Goal: Task Accomplishment & Management: Manage account settings

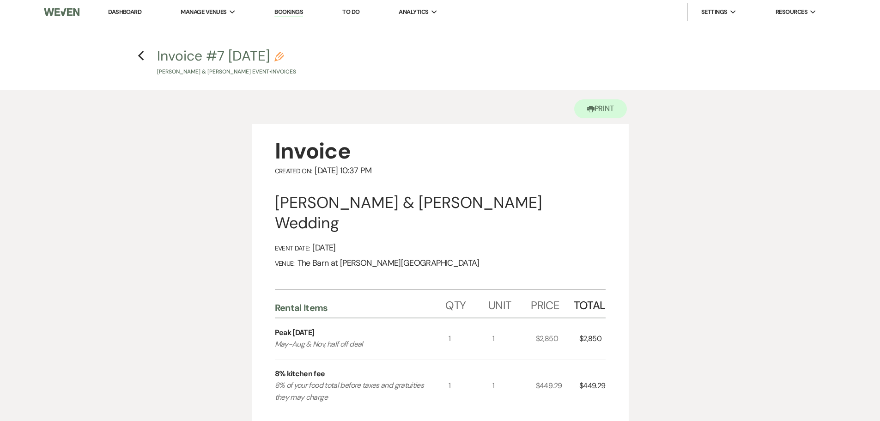
click at [243, 53] on button "Invoice #7 [DATE] Pencil [PERSON_NAME] & [PERSON_NAME] Event • Invoices" at bounding box center [226, 62] width 139 height 27
select select "22"
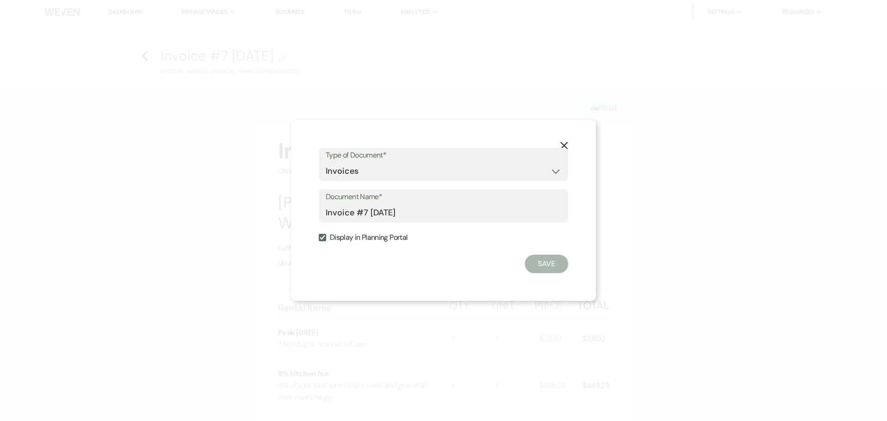
click at [560, 143] on icon "X" at bounding box center [564, 145] width 8 height 8
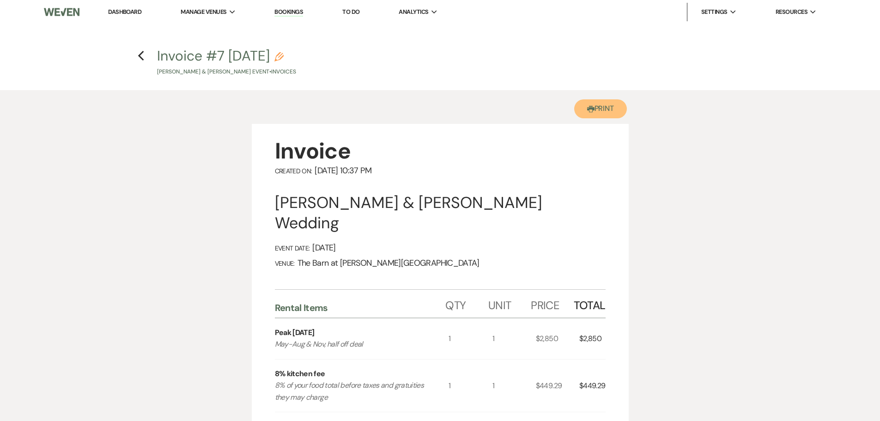
click at [601, 109] on button "Printer Print" at bounding box center [600, 108] width 53 height 19
click at [137, 11] on link "Dashboard" at bounding box center [124, 12] width 33 height 8
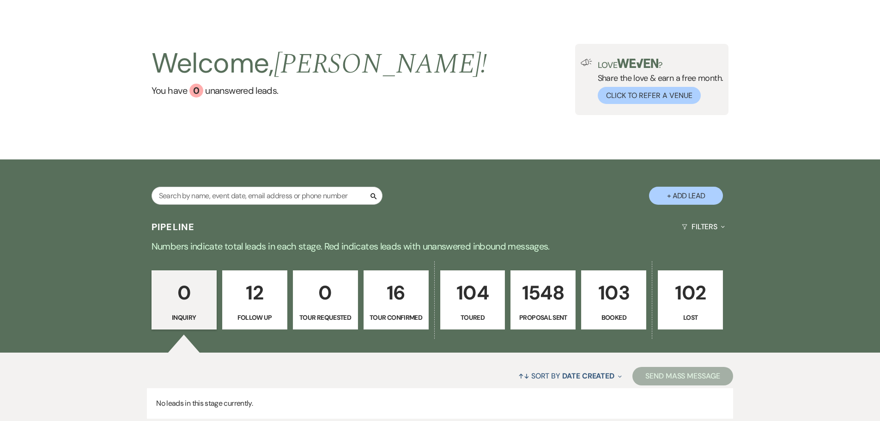
scroll to position [92, 0]
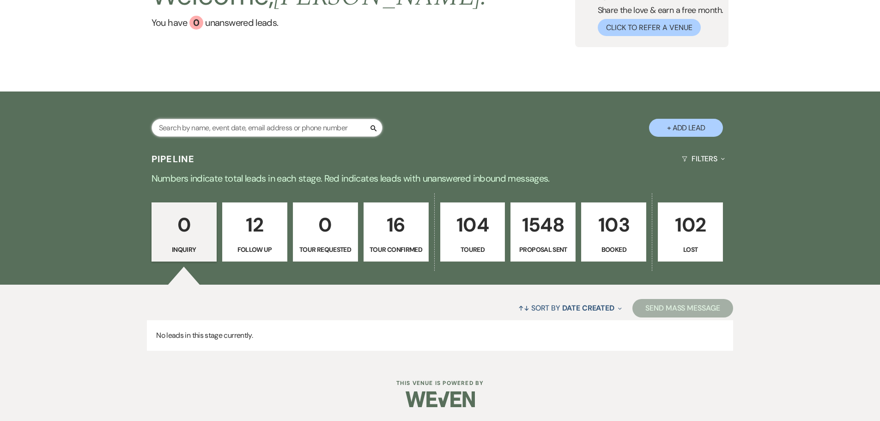
click at [307, 125] on input "text" at bounding box center [267, 128] width 231 height 18
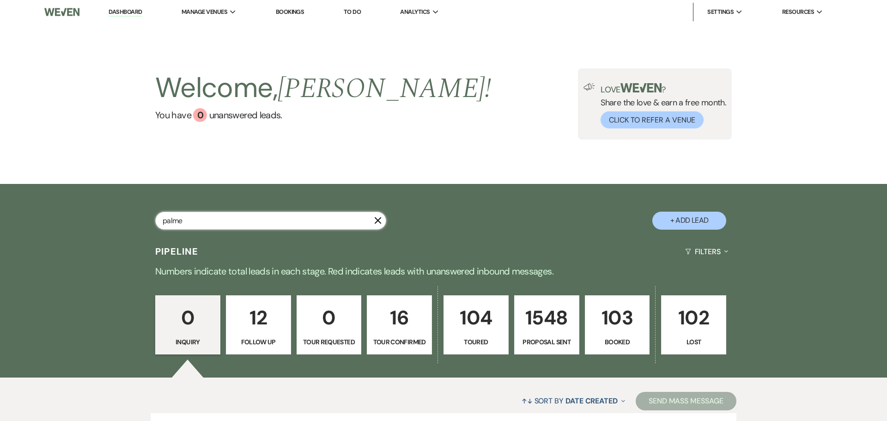
type input "palmer"
select select "6"
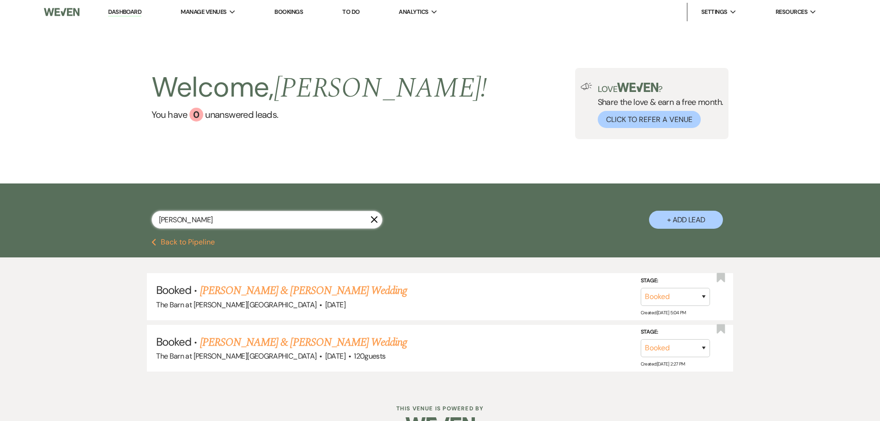
type input "palmer"
click at [265, 293] on link "Bryson Sturtevant & Alayna Palmer's Wedding" at bounding box center [303, 290] width 207 height 17
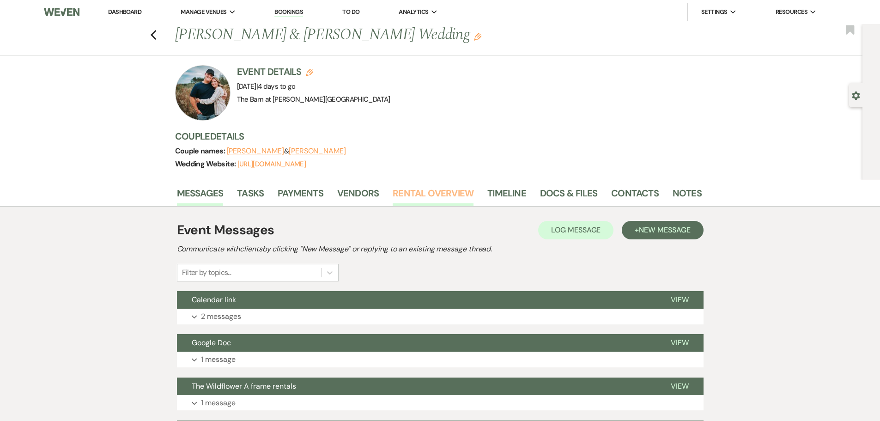
click at [429, 194] on link "Rental Overview" at bounding box center [433, 196] width 81 height 20
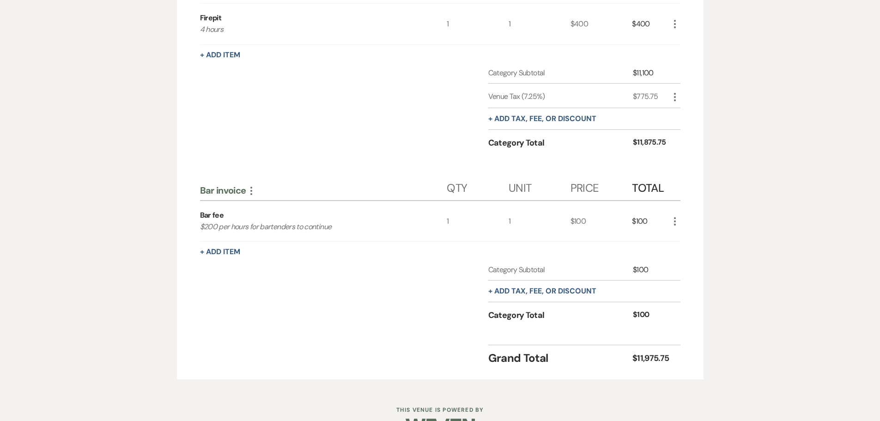
scroll to position [135, 0]
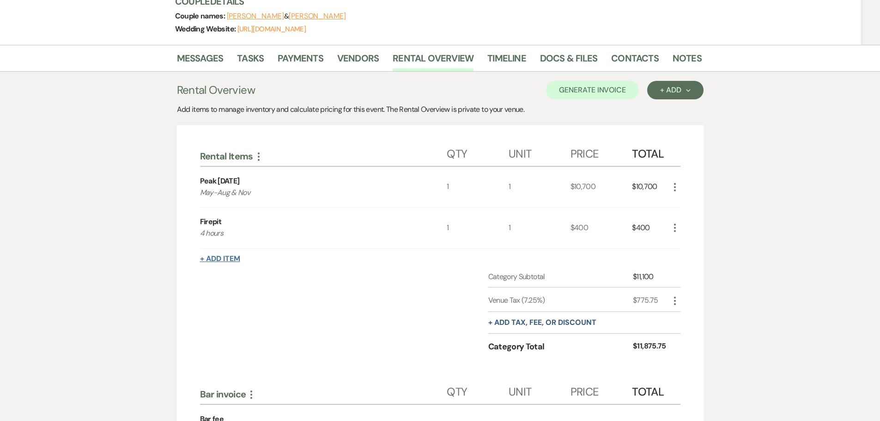
click at [224, 262] on button "+ Add Item" at bounding box center [220, 258] width 40 height 7
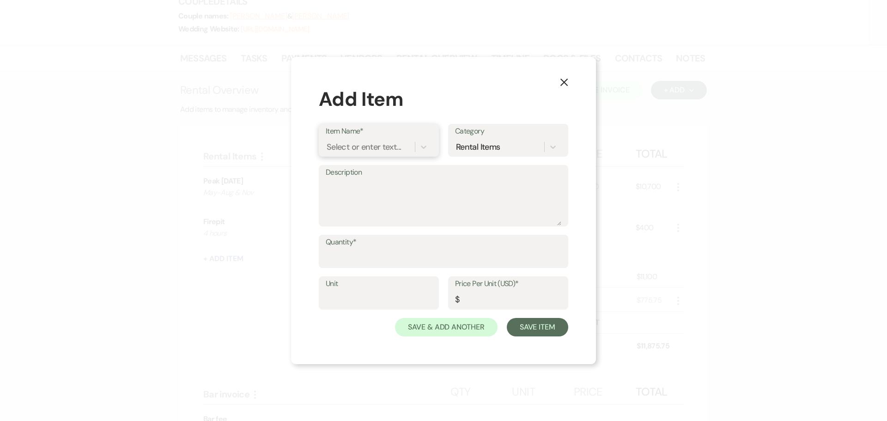
click at [353, 151] on div "Select or enter text..." at bounding box center [364, 147] width 74 height 12
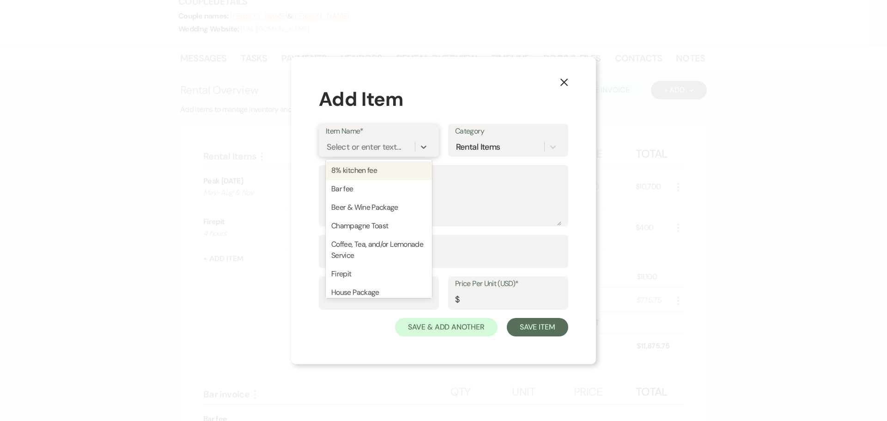
click at [352, 176] on div "8% kitchen fee" at bounding box center [379, 170] width 106 height 18
type textarea "8% of your food total before taxes and gratuities they may charge"
type input "1"
type input "0"
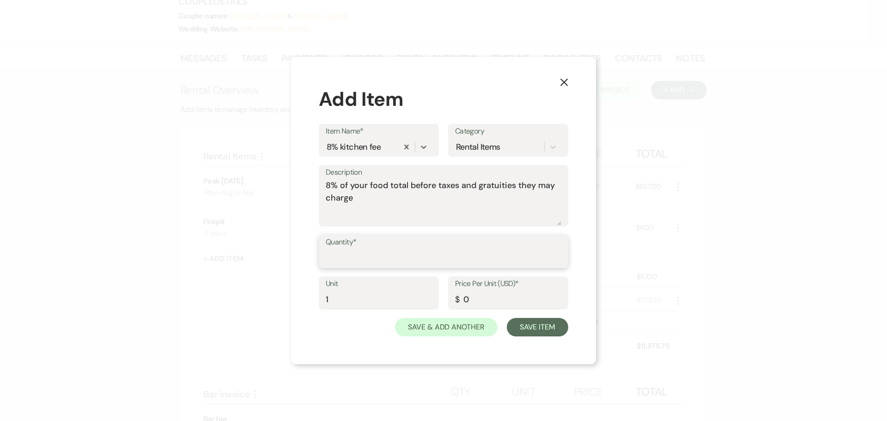
click at [393, 250] on input "Quantity*" at bounding box center [444, 258] width 236 height 18
type input "1"
click at [492, 294] on input "0" at bounding box center [508, 300] width 106 height 18
type input "611.34"
click at [546, 328] on button "Save Item" at bounding box center [537, 327] width 61 height 18
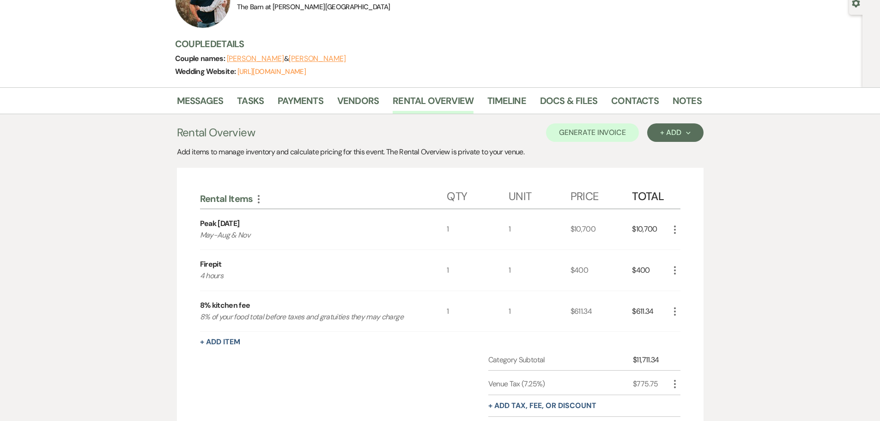
scroll to position [89, 0]
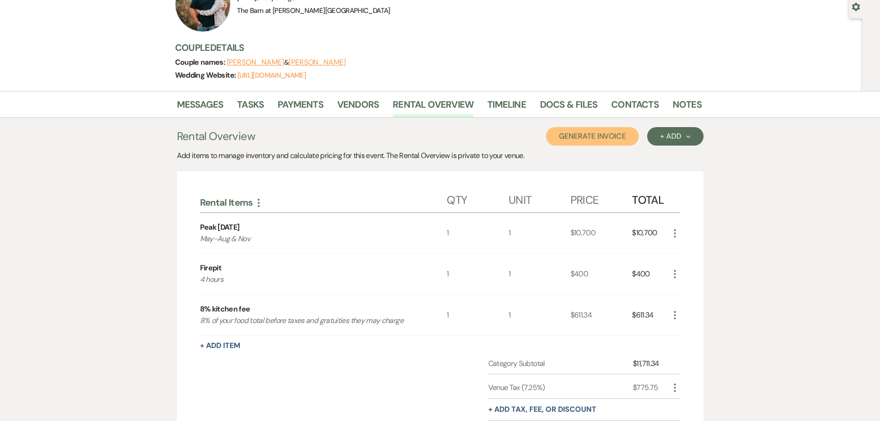
click at [613, 139] on button "Generate Invoice" at bounding box center [592, 136] width 93 height 18
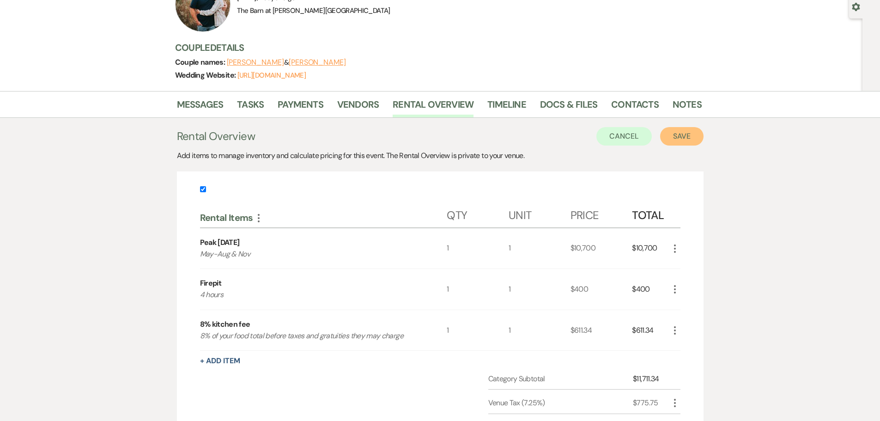
click at [669, 137] on button "Save" at bounding box center [681, 136] width 43 height 18
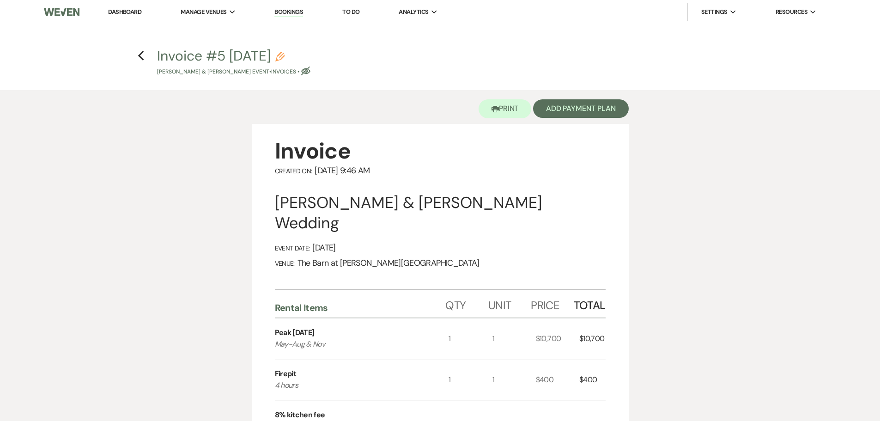
click at [310, 69] on icon "Eye Blocked" at bounding box center [305, 71] width 9 height 9
select select "22"
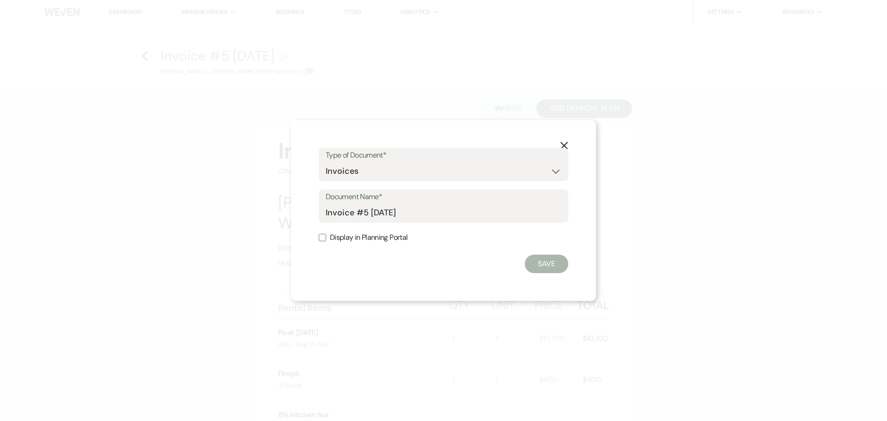
click at [328, 240] on label "Display in Planning Portal" at bounding box center [443, 237] width 249 height 13
click at [325, 240] on input "Display in Planning Portal" at bounding box center [322, 237] width 7 height 7
checkbox input "true"
click at [547, 269] on button "Save" at bounding box center [546, 264] width 43 height 18
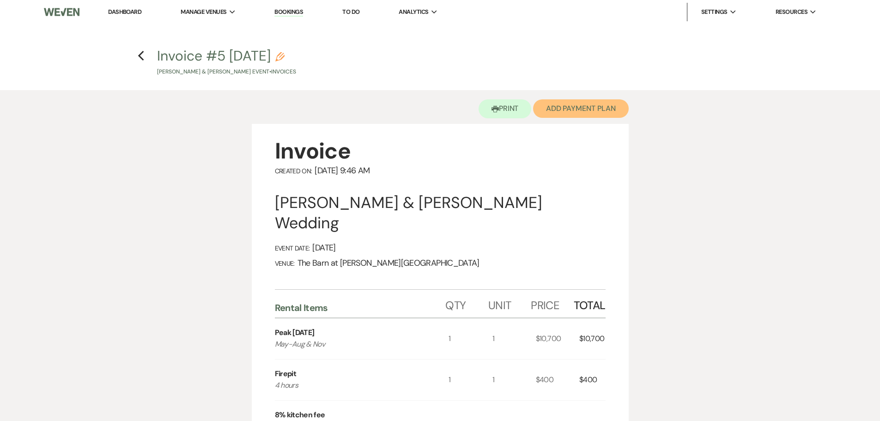
click at [613, 110] on button "Add Payment Plan" at bounding box center [581, 108] width 96 height 18
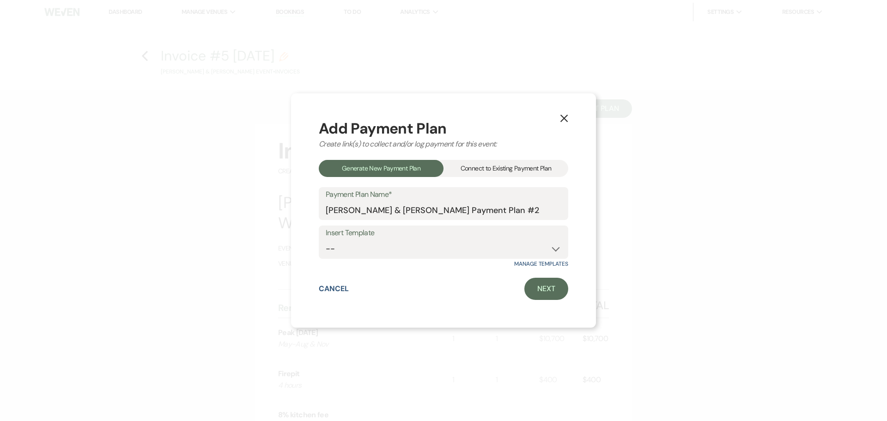
click at [474, 172] on div "Connect to Existing Payment Plan" at bounding box center [505, 168] width 125 height 17
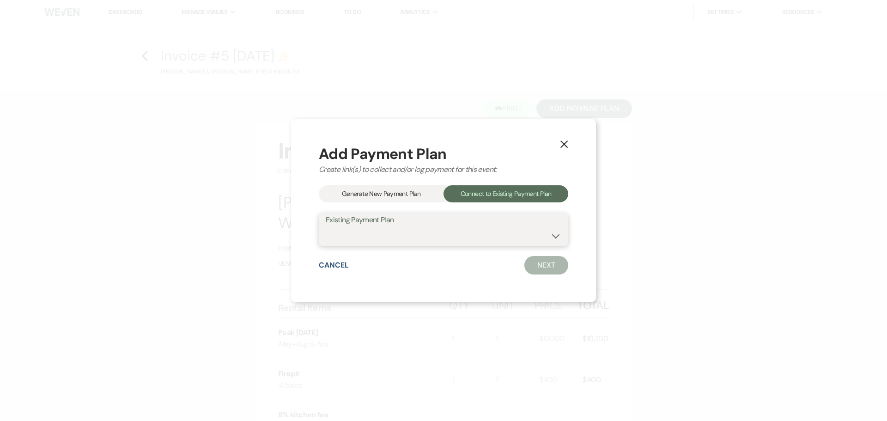
click at [465, 235] on select "Bryson Sturtevant & Alayna Palmer's Payment Plan #1" at bounding box center [444, 236] width 236 height 18
select select "15037"
click at [326, 227] on select "Bryson Sturtevant & Alayna Palmer's Payment Plan #1" at bounding box center [444, 236] width 236 height 18
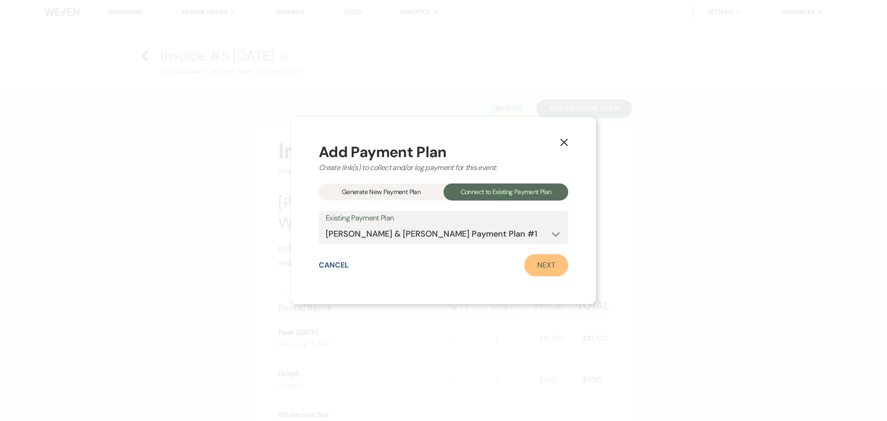
click at [543, 264] on link "Next" at bounding box center [546, 265] width 44 height 22
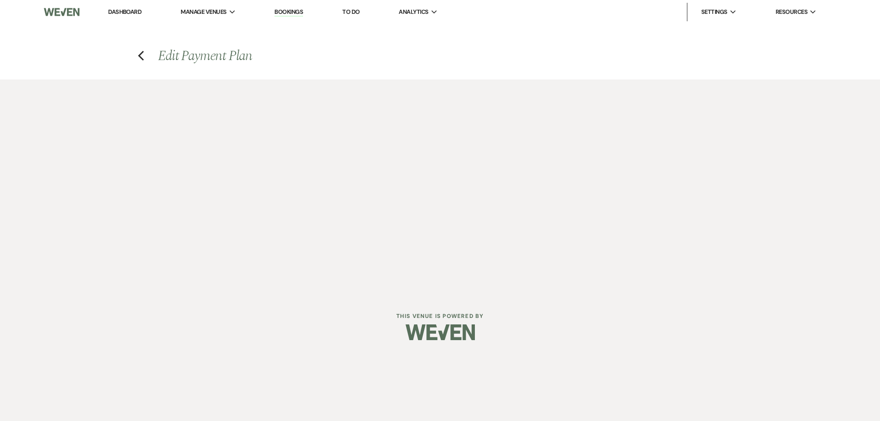
select select "27540"
select select "1"
select select "true"
select select "1"
select select "true"
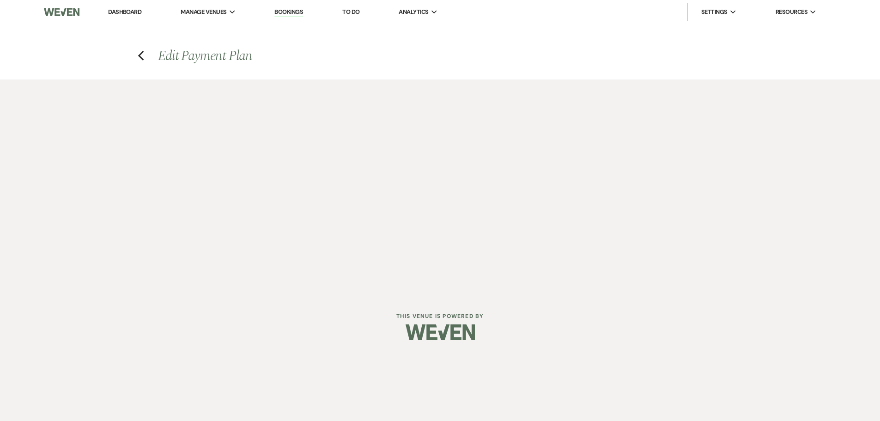
select select "1"
select select "true"
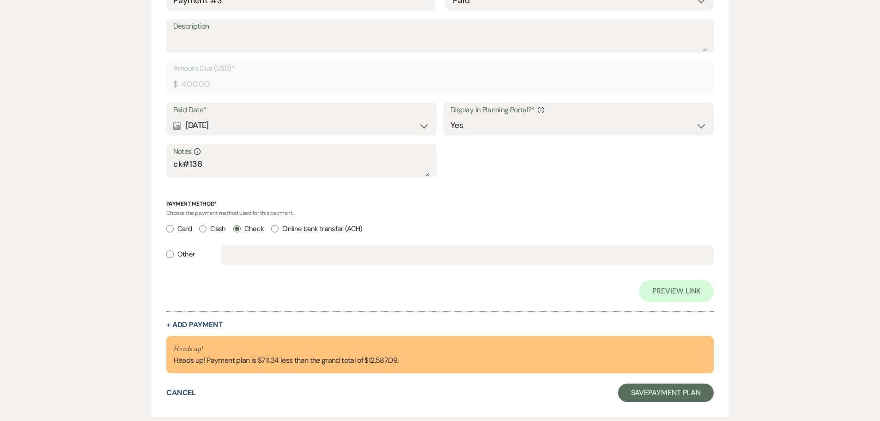
scroll to position [1033, 0]
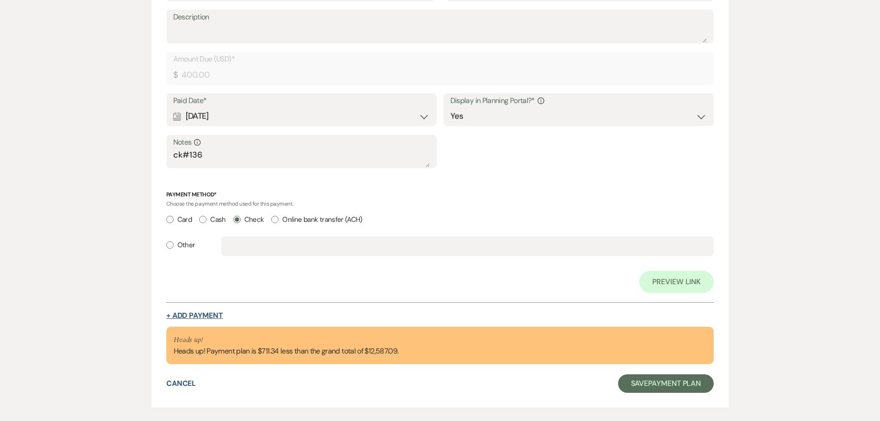
click at [194, 316] on button "+ Add Payment" at bounding box center [194, 315] width 57 height 7
select select "2"
select select "flat"
select select "true"
select select "client"
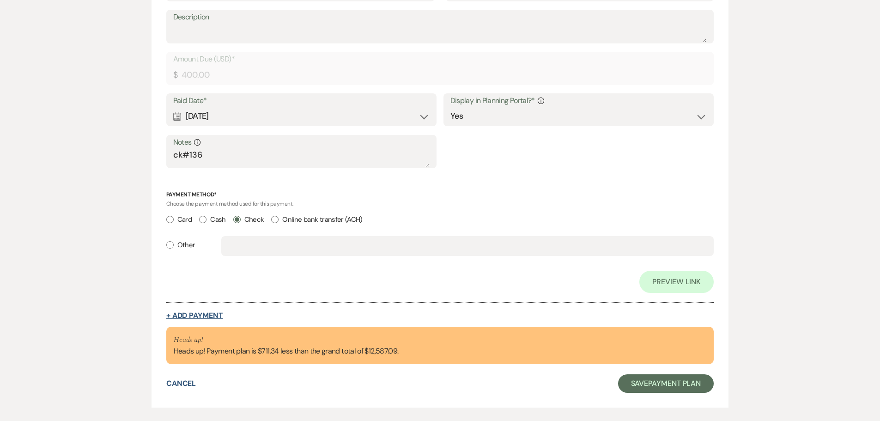
select select "weeks"
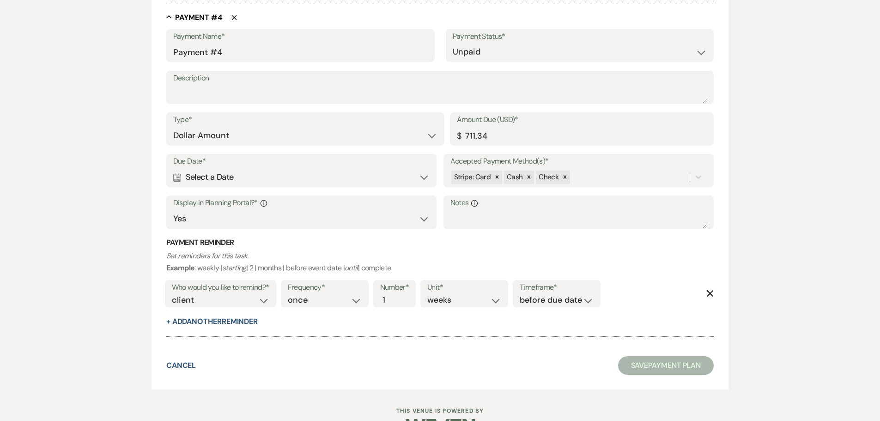
scroll to position [1293, 0]
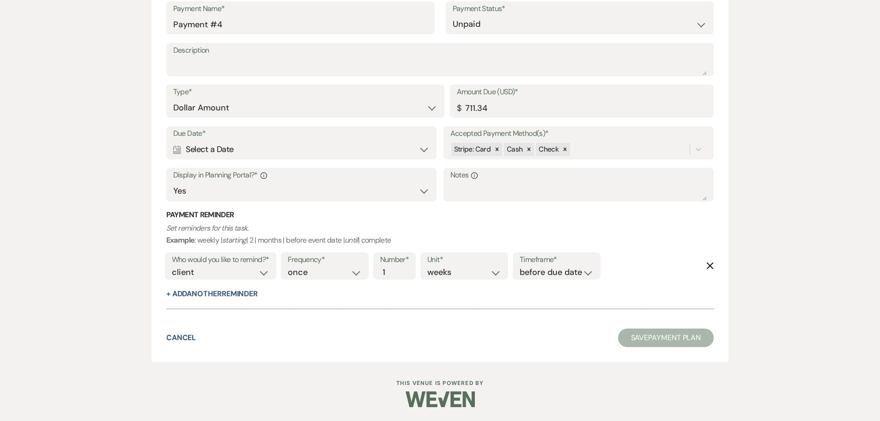
click at [252, 152] on div "Calendar Select a Date Expand" at bounding box center [301, 149] width 257 height 18
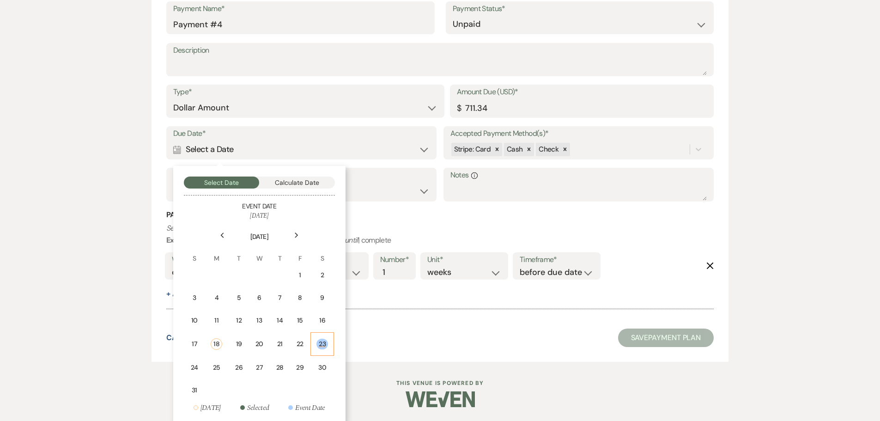
click at [319, 340] on div "23" at bounding box center [322, 344] width 12 height 11
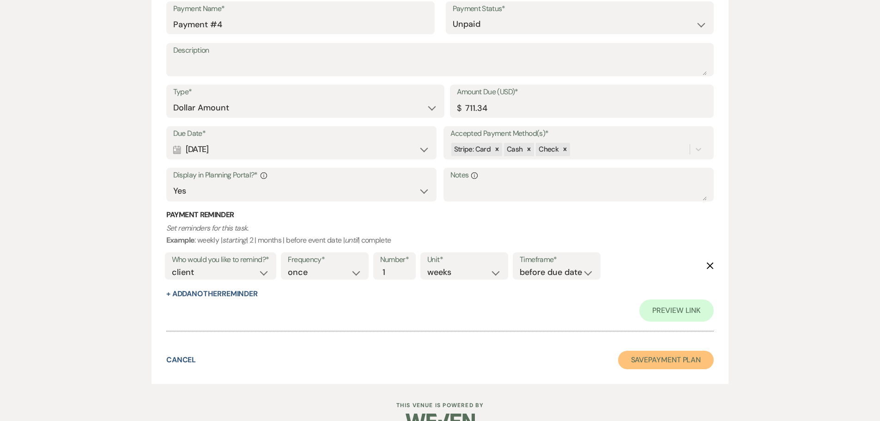
click at [674, 359] on button "Save Payment Plan" at bounding box center [666, 360] width 96 height 18
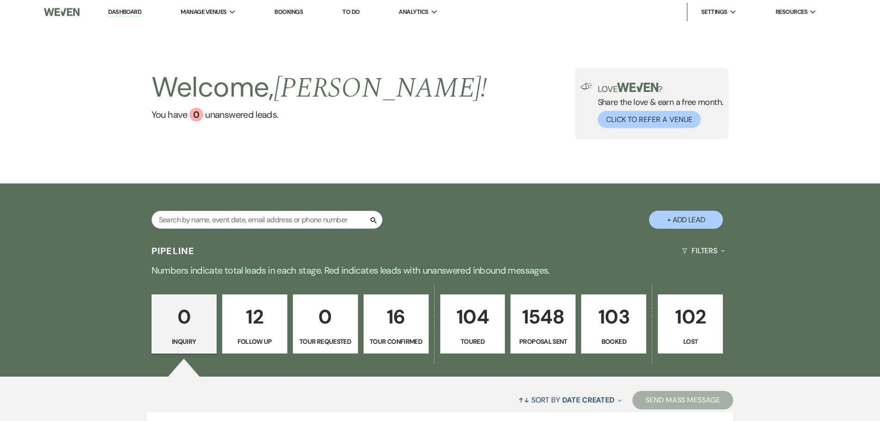
drag, startPoint x: 238, startPoint y: 256, endPoint x: 228, endPoint y: 242, distance: 17.6
click at [237, 253] on div "Pipeline Filters Expand" at bounding box center [440, 250] width 665 height 24
click at [225, 224] on input "text" at bounding box center [267, 220] width 231 height 18
type input "jess"
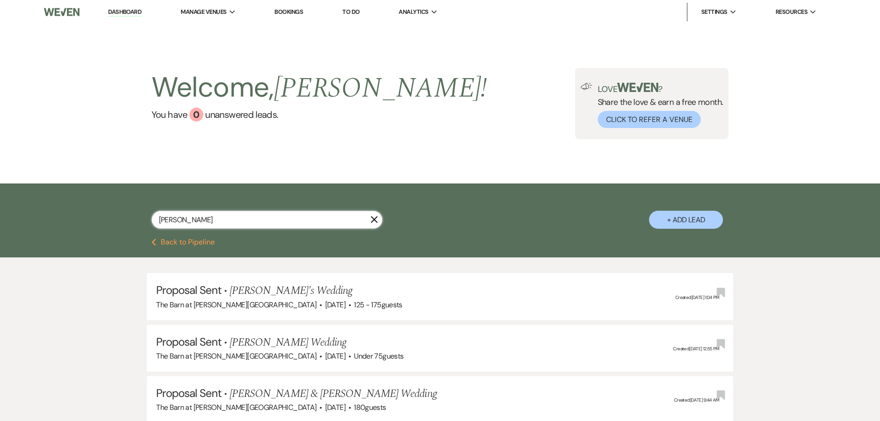
select select "6"
select select "4"
select select "8"
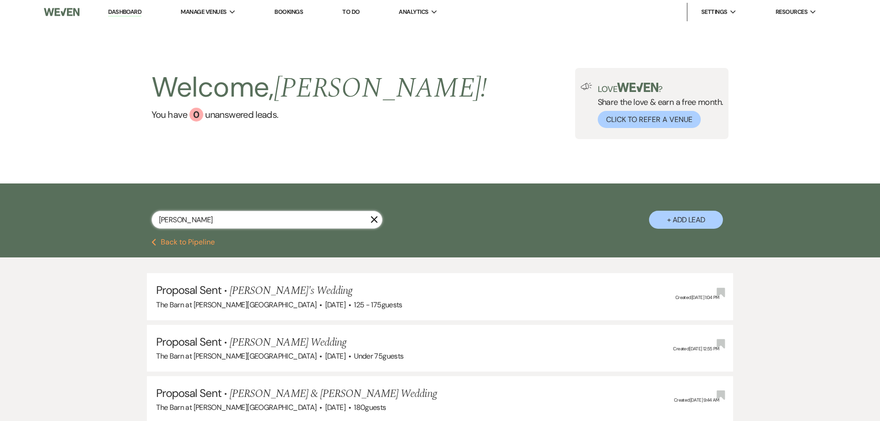
select select "5"
select select "6"
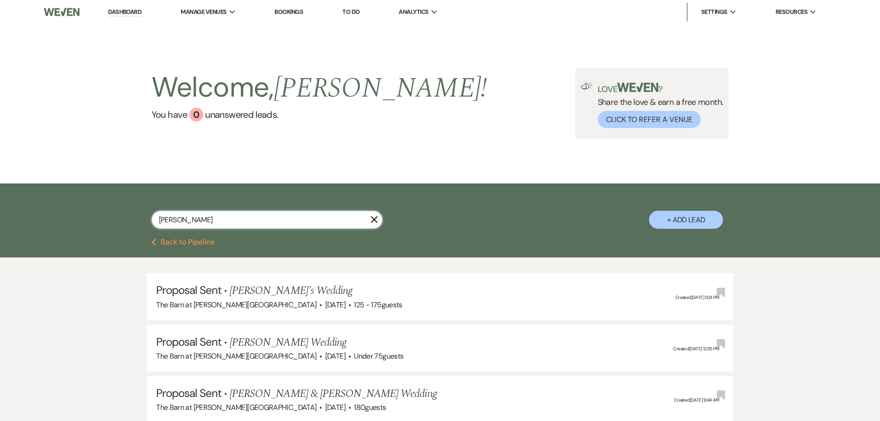
select select "6"
select select "5"
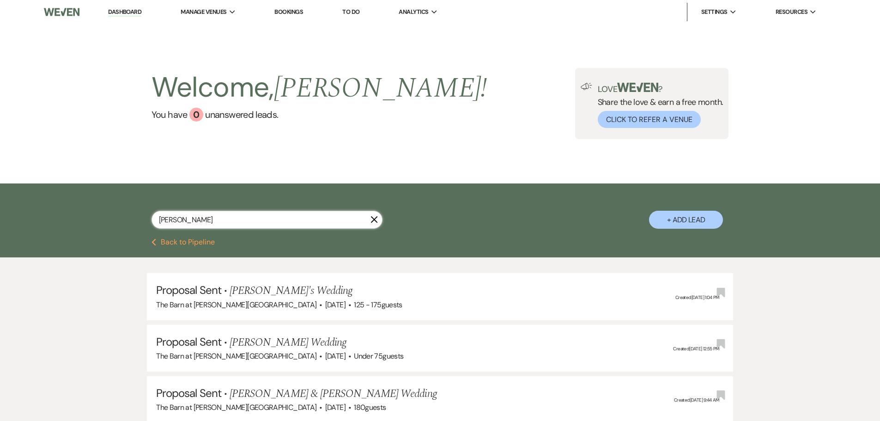
select select "6"
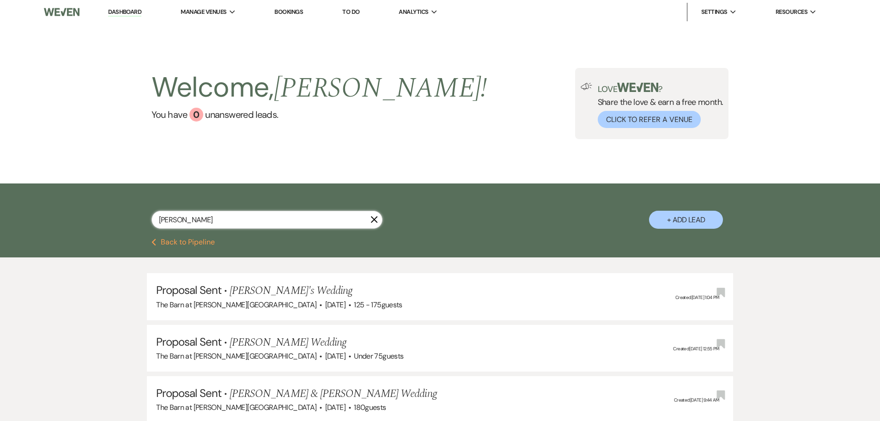
select select "6"
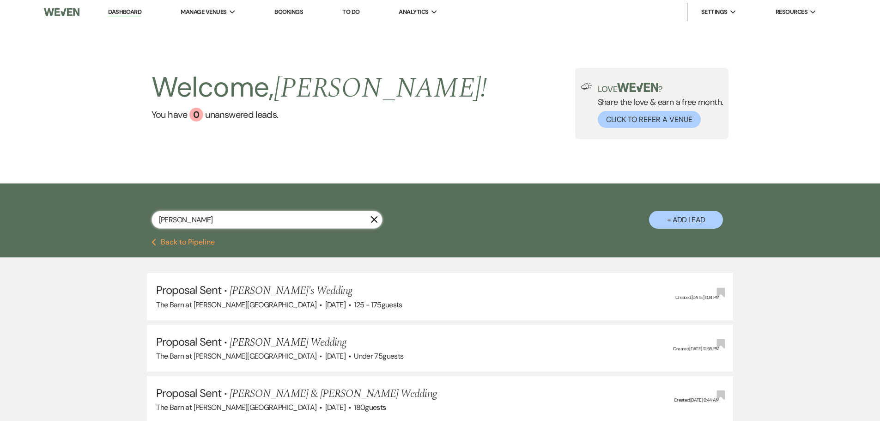
select select "6"
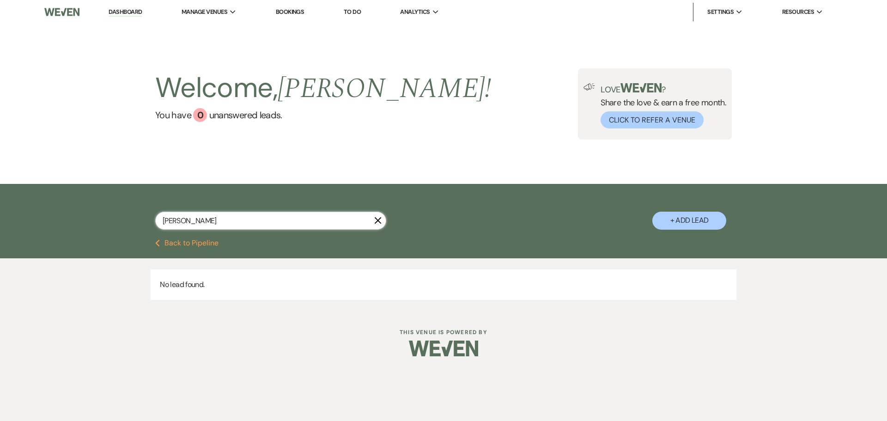
type input "jess miller"
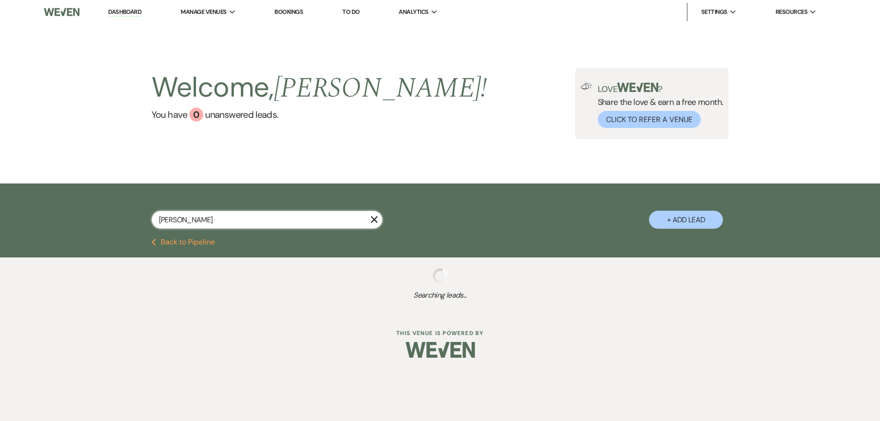
select select "6"
select select "4"
select select "8"
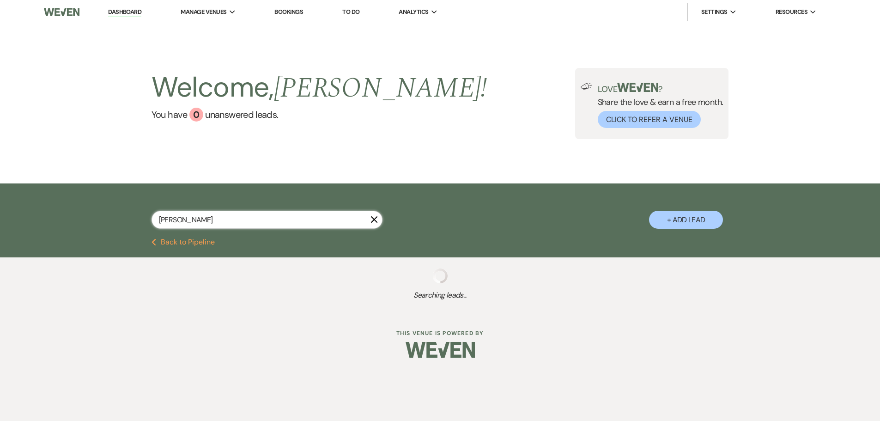
select select "5"
select select "6"
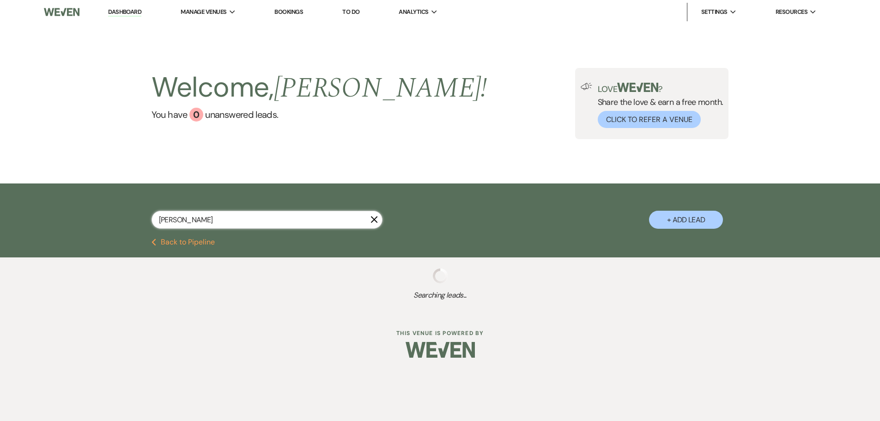
select select "6"
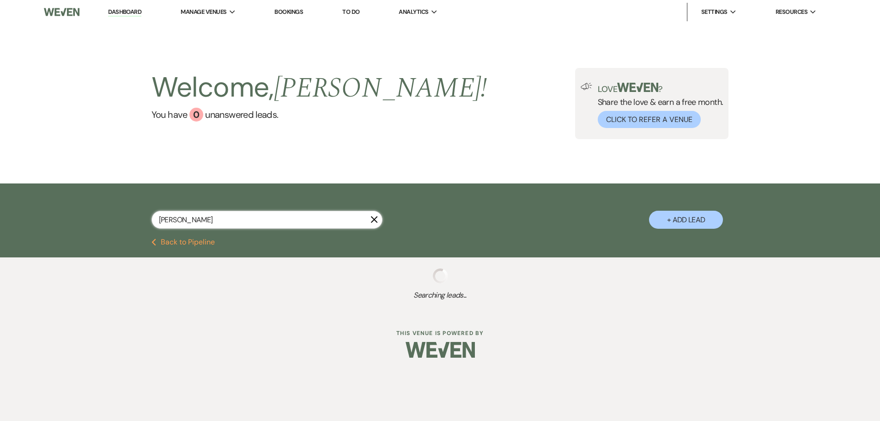
select select "6"
select select "5"
select select "6"
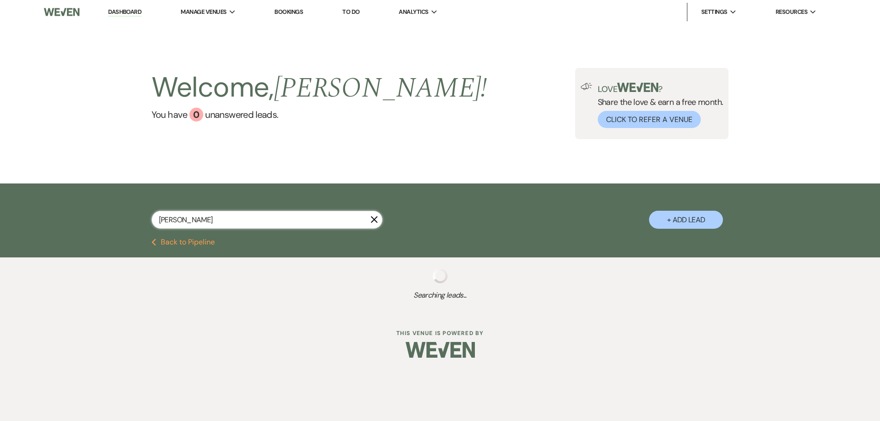
select select "6"
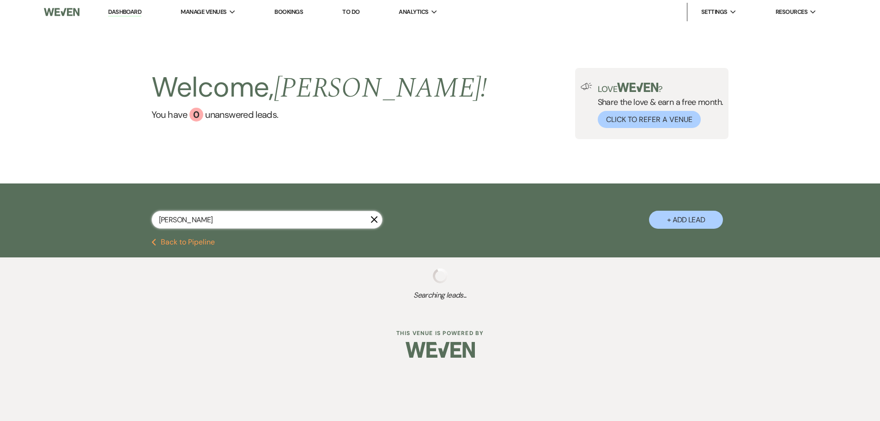
select select "6"
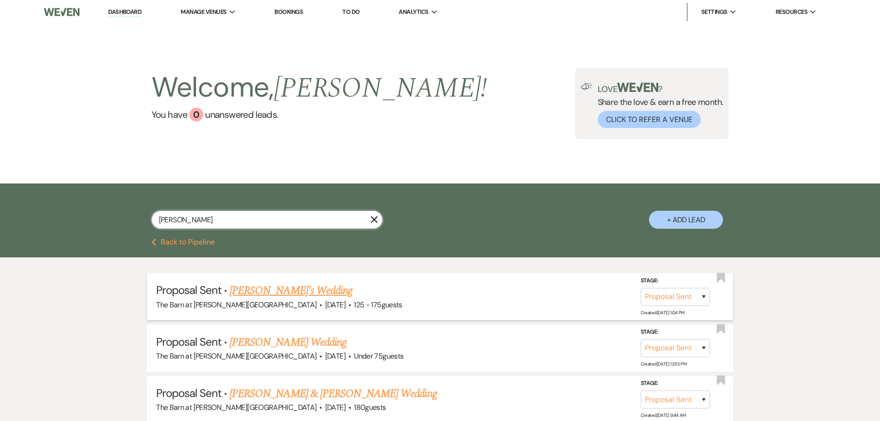
type input "jess miller"
click at [259, 291] on link "[PERSON_NAME]'s Wedding" at bounding box center [291, 290] width 123 height 17
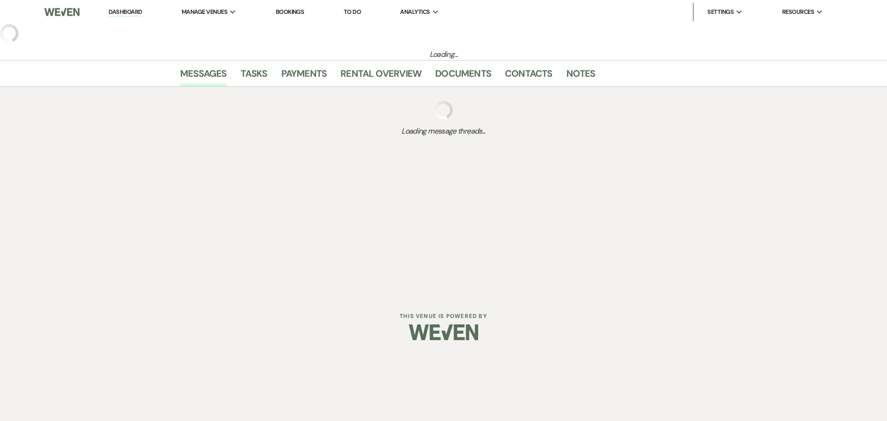
select select "6"
select select "3"
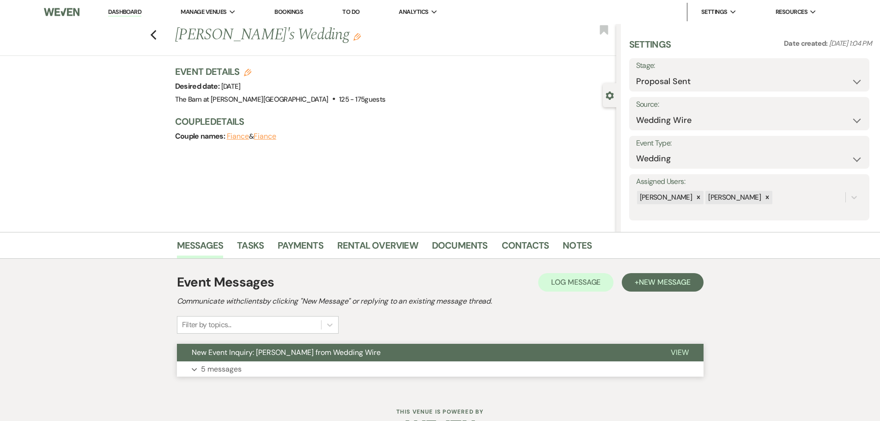
click at [248, 372] on button "Expand 5 messages" at bounding box center [440, 369] width 527 height 16
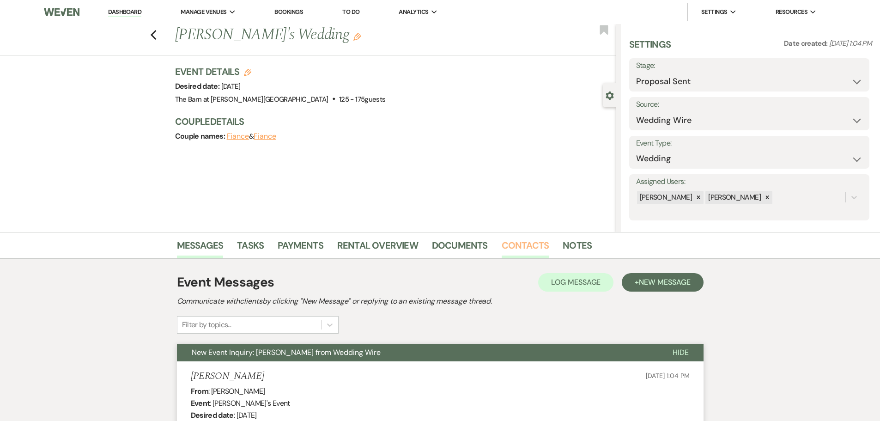
click at [519, 250] on link "Contacts" at bounding box center [526, 248] width 48 height 20
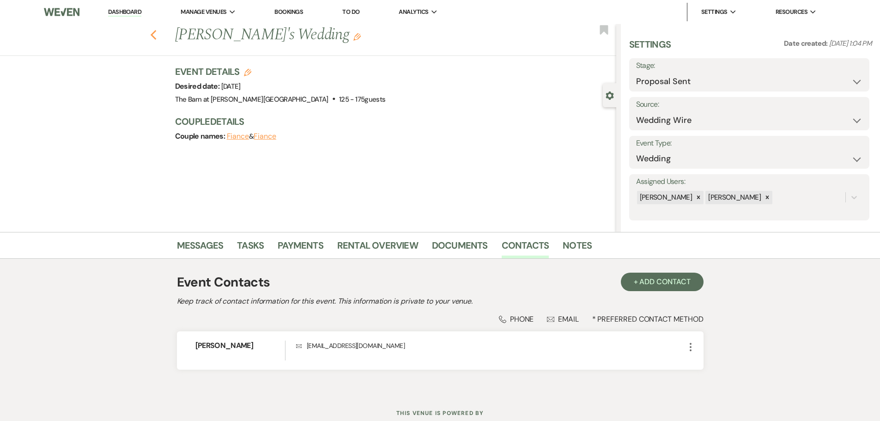
click at [157, 36] on icon "Previous" at bounding box center [153, 35] width 7 height 11
select select "6"
select select "4"
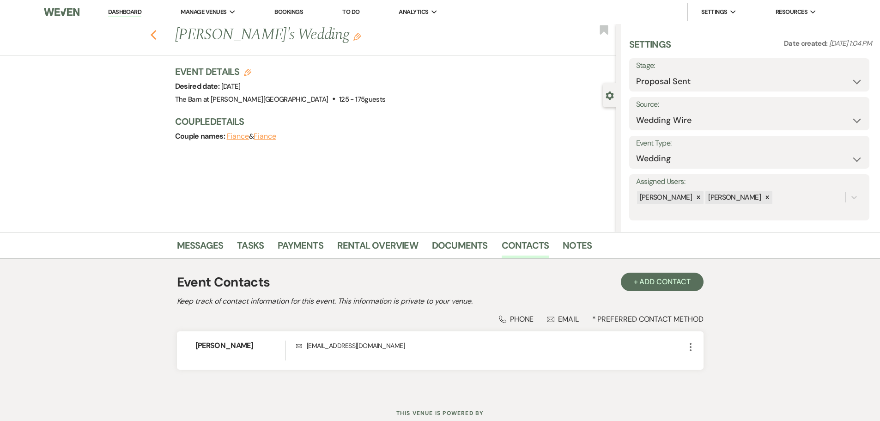
select select "8"
select select "5"
select select "6"
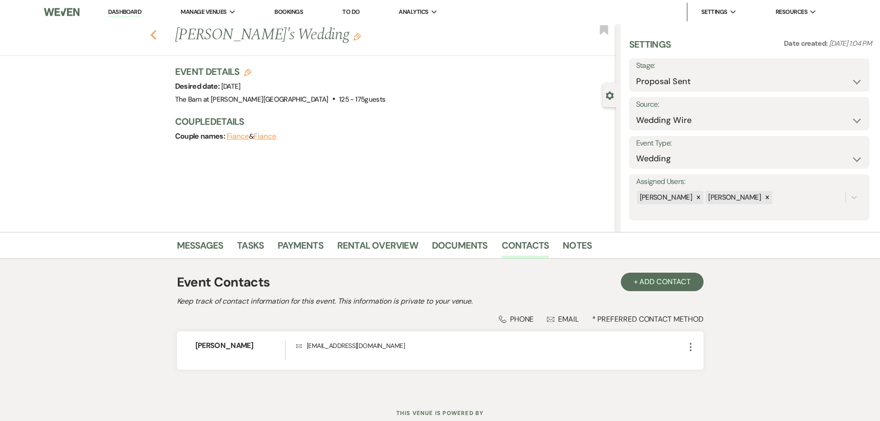
select select "6"
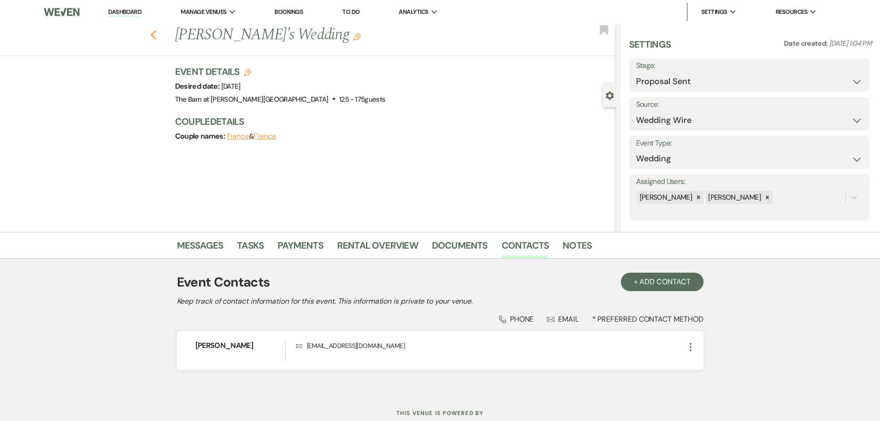
select select "6"
select select "5"
select select "6"
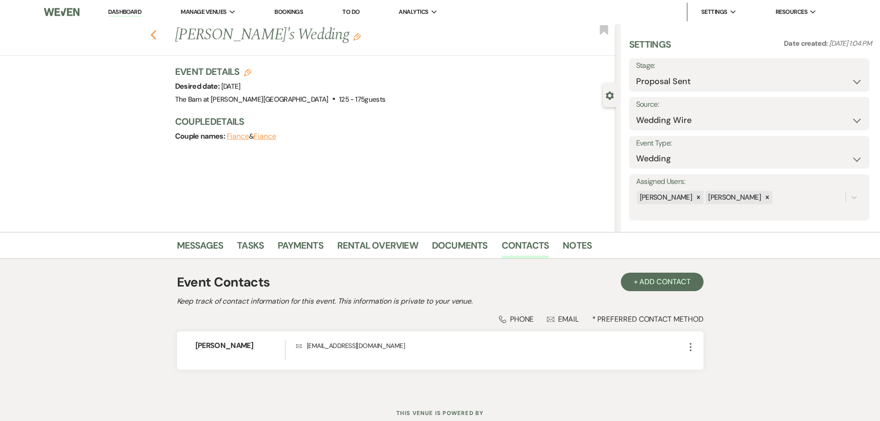
select select "6"
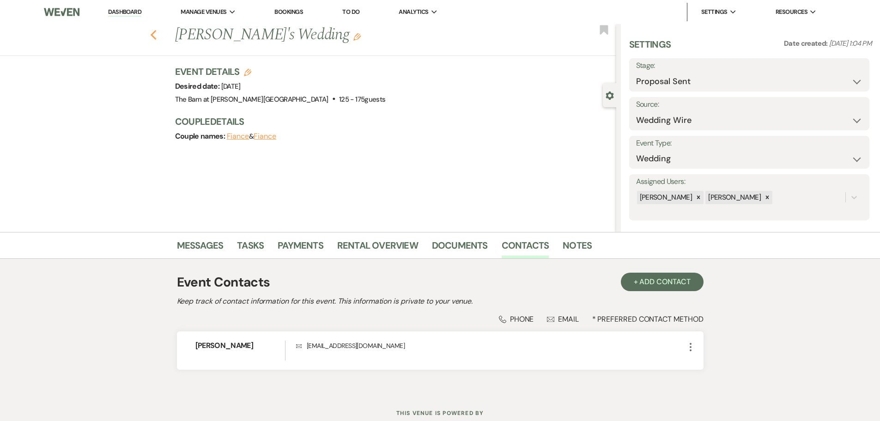
select select "6"
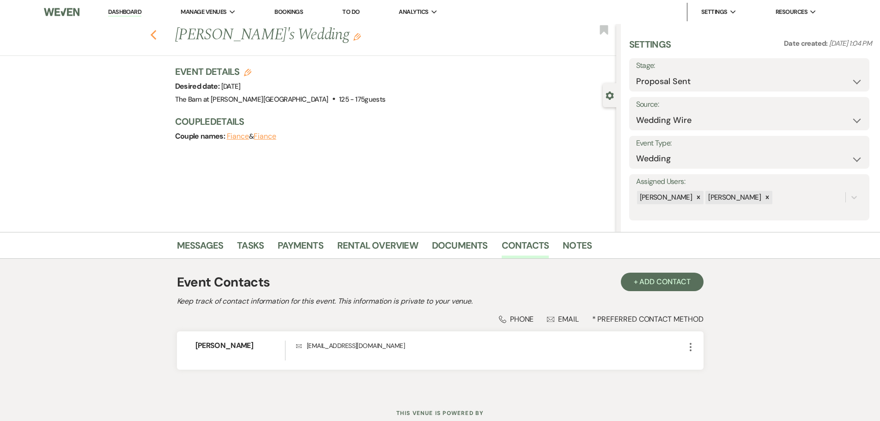
select select "6"
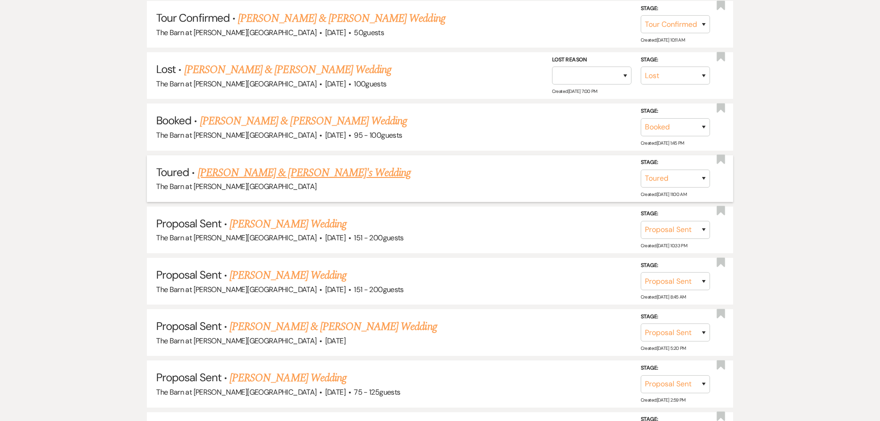
scroll to position [323, 0]
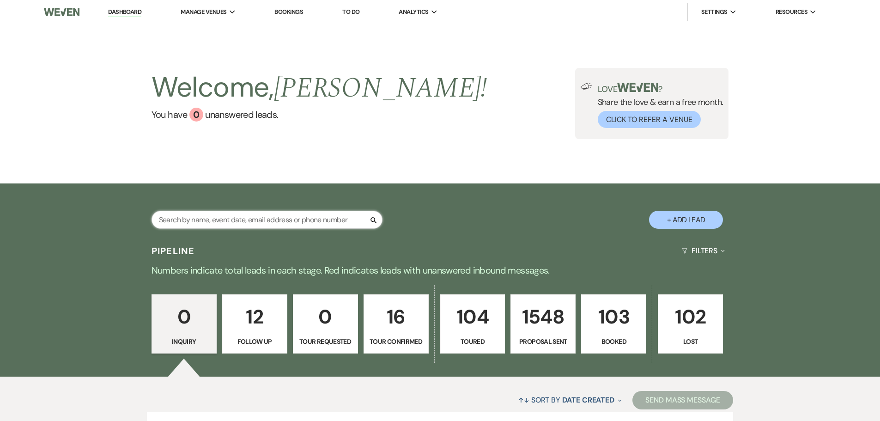
click at [249, 212] on input "text" at bounding box center [267, 220] width 231 height 18
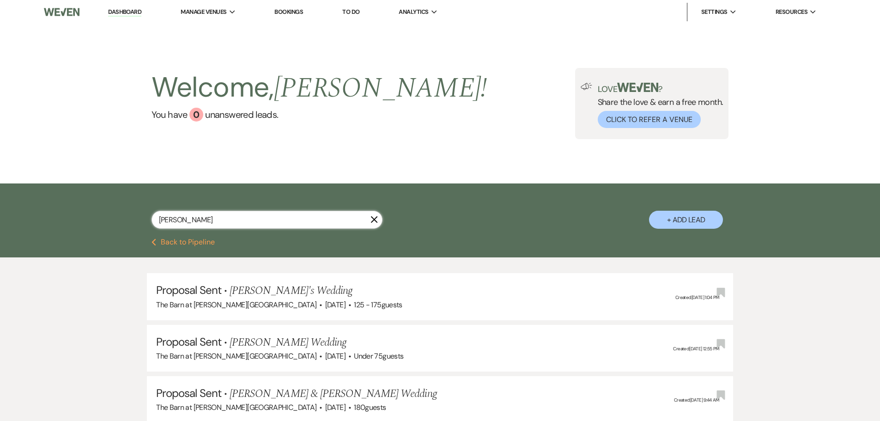
type input "jessi"
select select "6"
select select "4"
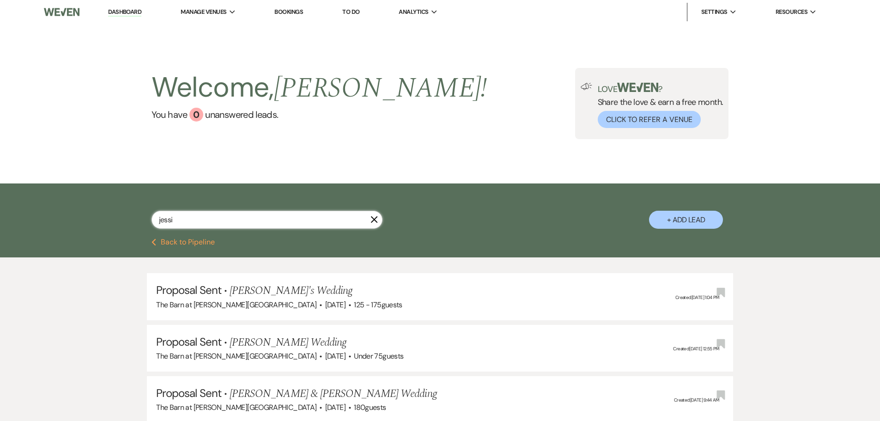
select select "8"
select select "5"
select select "6"
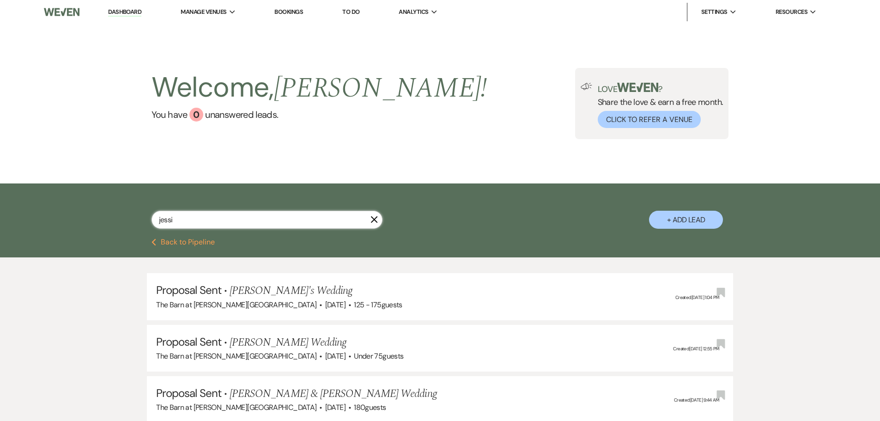
select select "6"
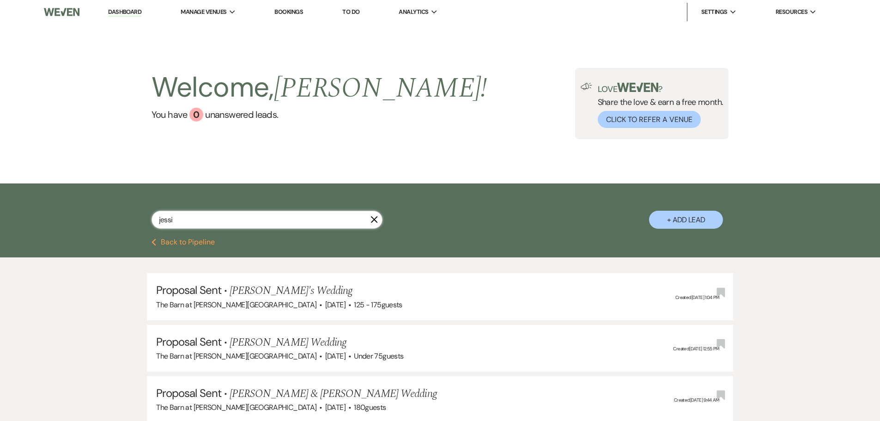
select select "5"
select select "6"
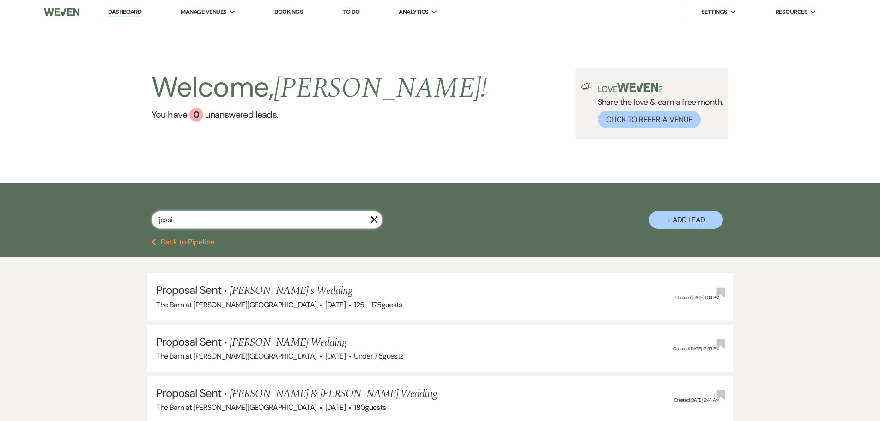
select select "6"
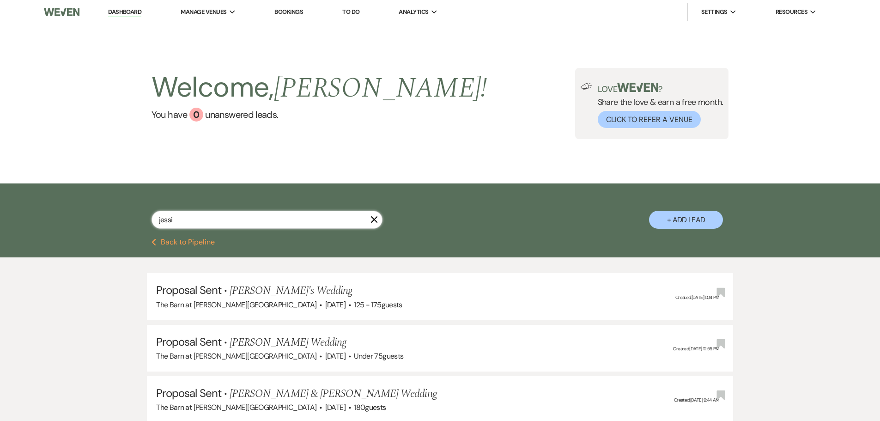
select select "6"
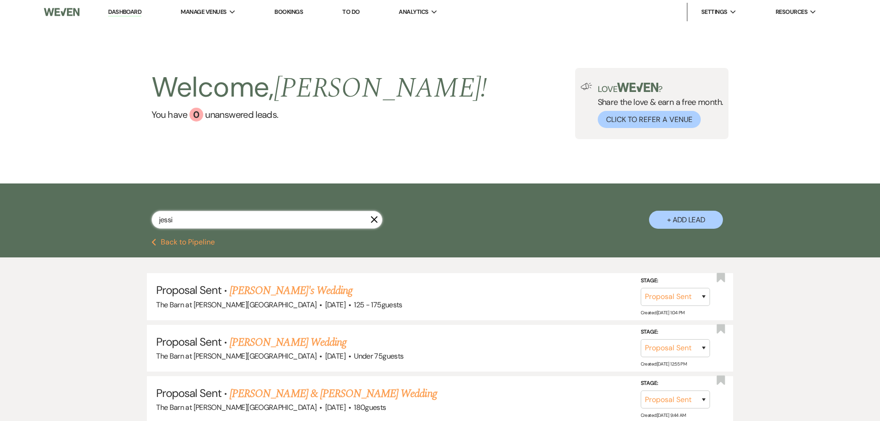
type input "[PERSON_NAME]"
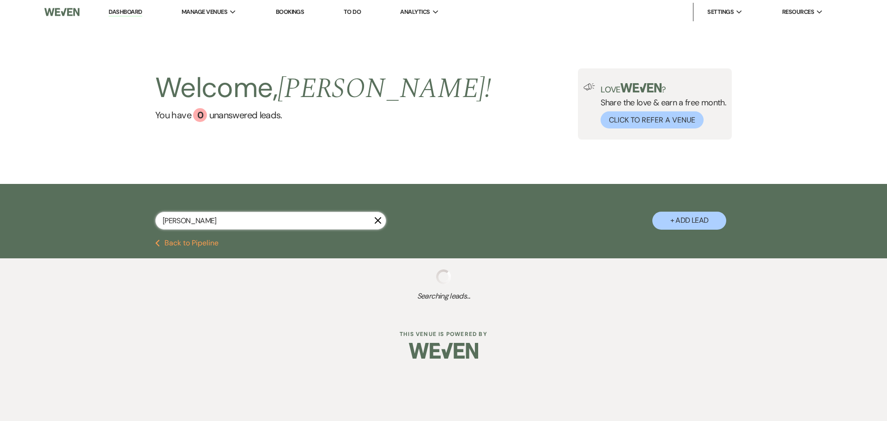
select select "4"
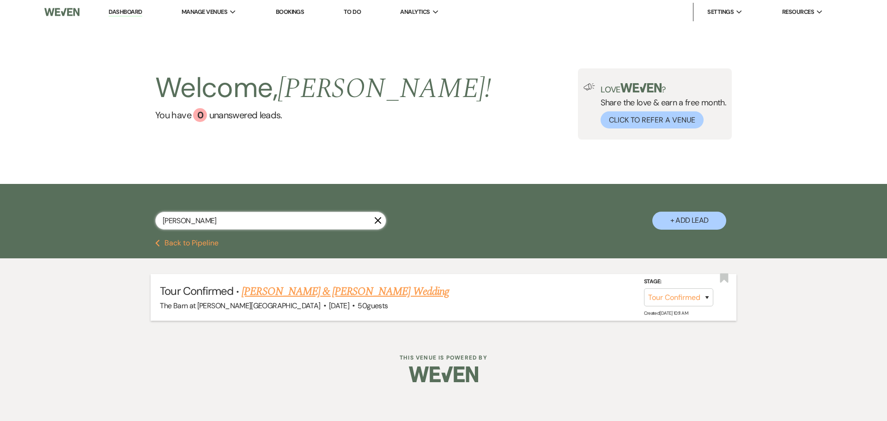
type input "[PERSON_NAME]"
click at [336, 292] on link "[PERSON_NAME] & [PERSON_NAME] Wedding" at bounding box center [345, 291] width 207 height 17
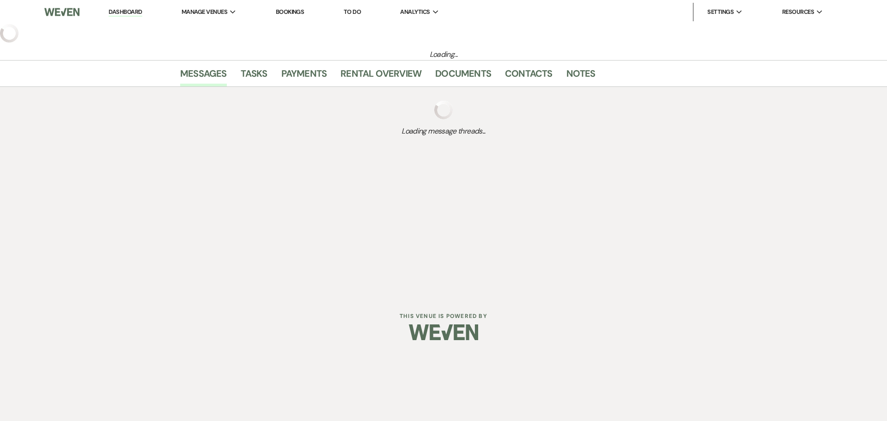
select select "4"
select select "5"
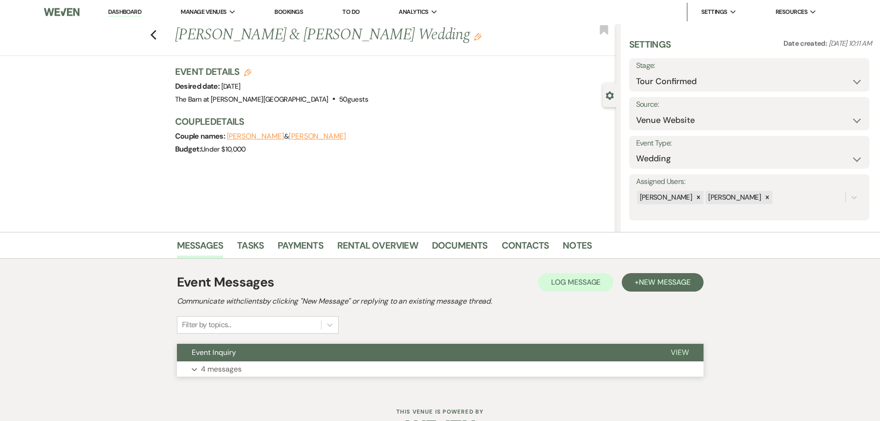
click at [225, 370] on p "4 messages" at bounding box center [221, 369] width 41 height 12
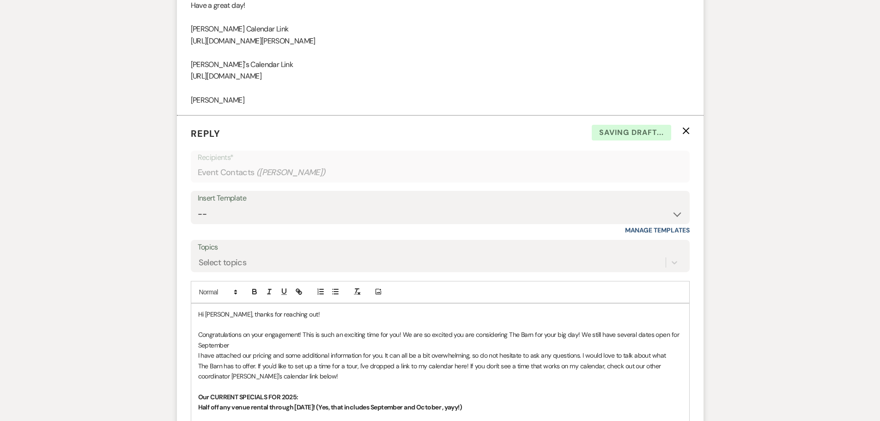
scroll to position [1414, 0]
click at [686, 131] on use "button" at bounding box center [685, 130] width 7 height 7
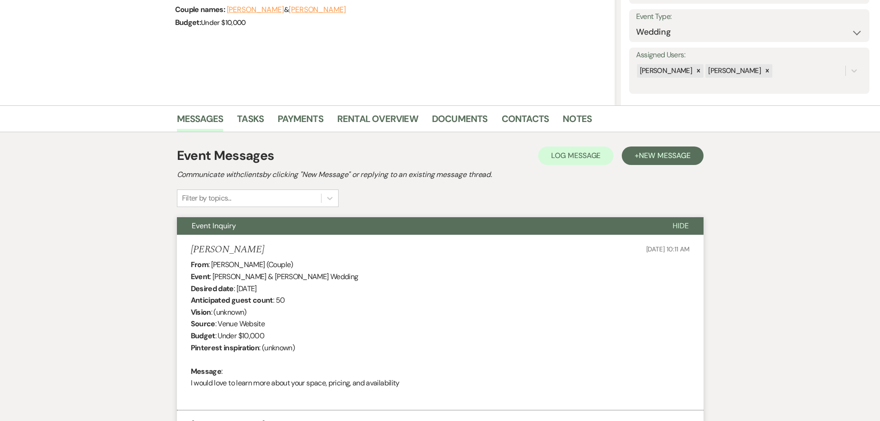
scroll to position [7, 0]
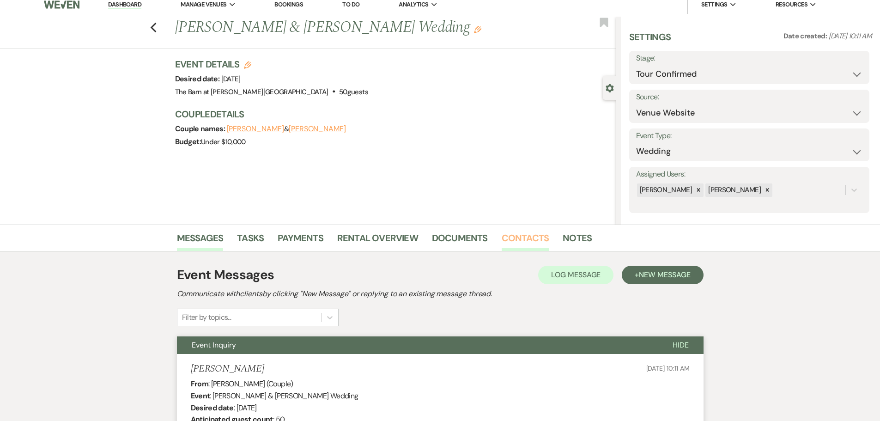
click at [522, 238] on link "Contacts" at bounding box center [526, 241] width 48 height 20
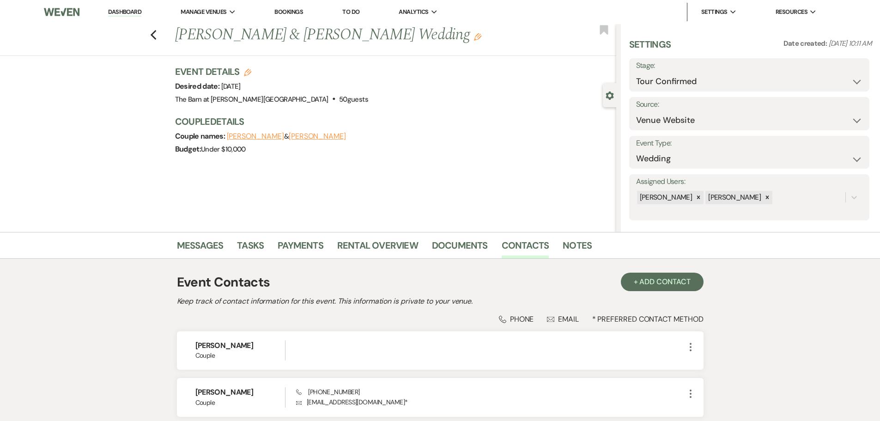
click at [201, 236] on div "Messages Tasks Payments Rental Overview Documents Contacts Notes" at bounding box center [440, 245] width 880 height 27
click at [198, 243] on link "Messages" at bounding box center [200, 248] width 47 height 20
